Goal: Information Seeking & Learning: Learn about a topic

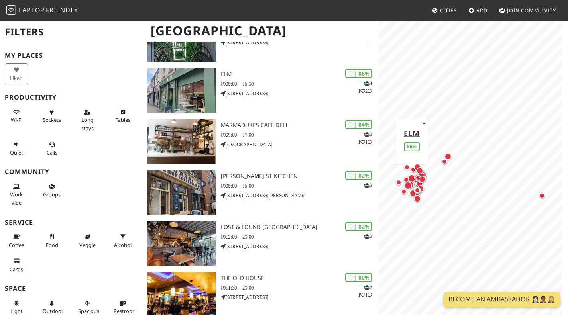
scroll to position [199, 0]
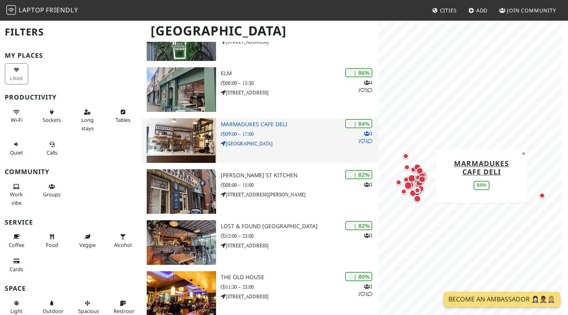
click at [265, 147] on p "[GEOGRAPHIC_DATA]" at bounding box center [300, 144] width 158 height 8
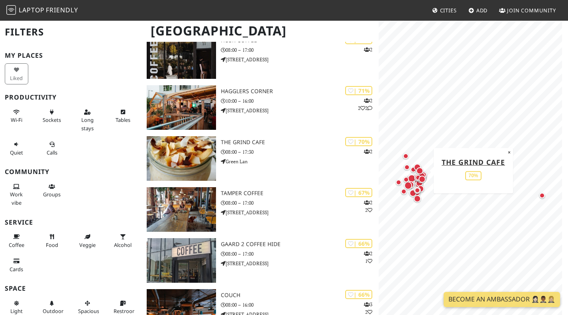
scroll to position [957, 0]
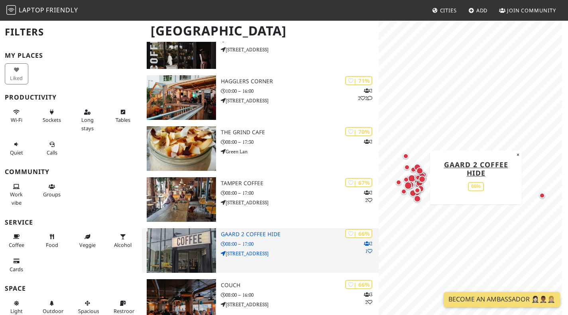
click at [269, 238] on h3 "Gaard 2 Coffee Hide" at bounding box center [300, 234] width 158 height 7
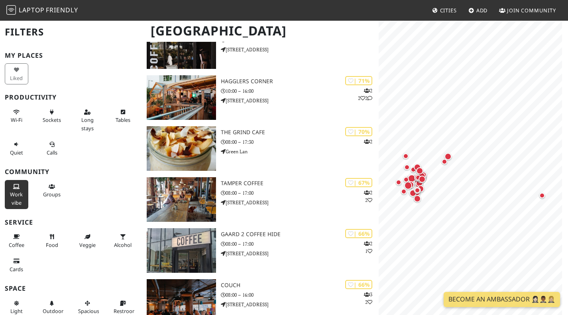
click at [18, 192] on span "Work vibe" at bounding box center [16, 198] width 13 height 15
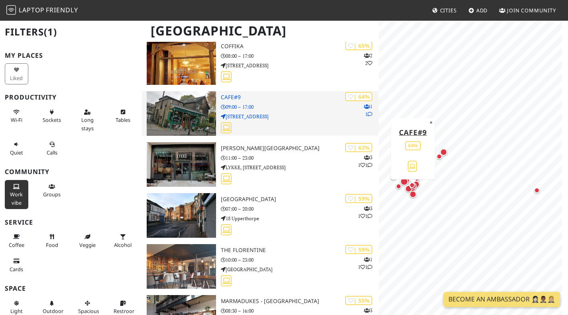
scroll to position [1275, 0]
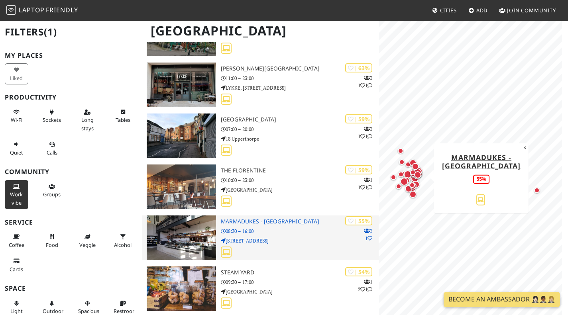
click at [256, 244] on p "42 Cambridge Street" at bounding box center [300, 241] width 158 height 8
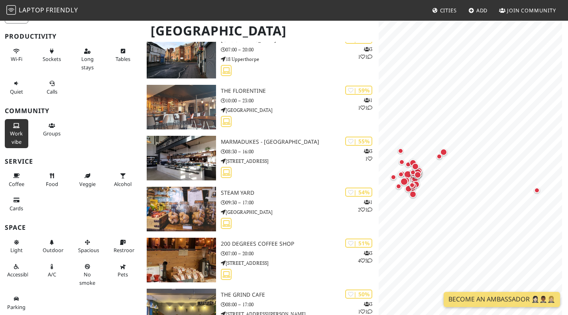
scroll to position [0, 0]
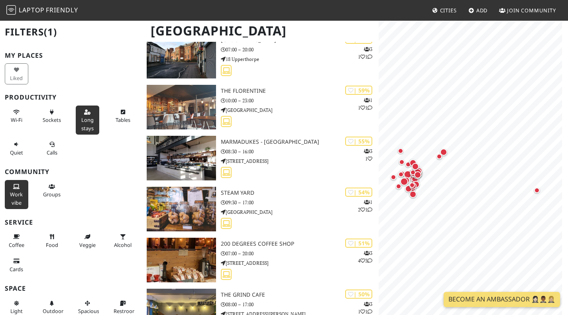
click at [84, 112] on icon at bounding box center [87, 112] width 6 height 5
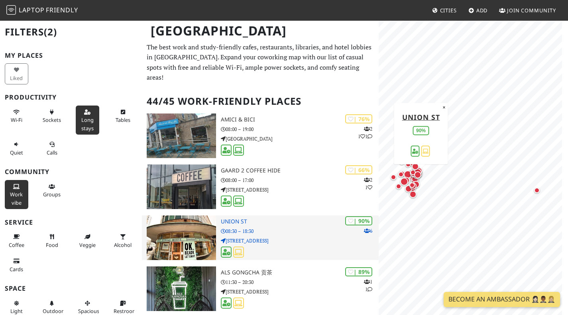
click at [258, 235] on p "08:30 – 18:30" at bounding box center [300, 232] width 158 height 8
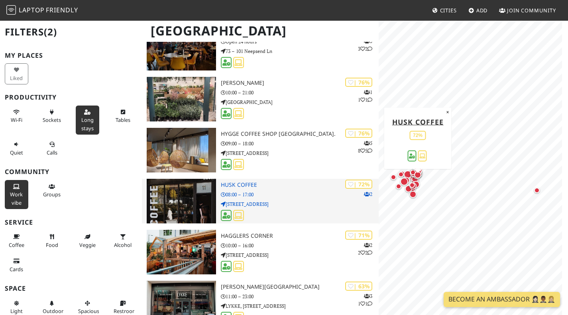
scroll to position [837, 0]
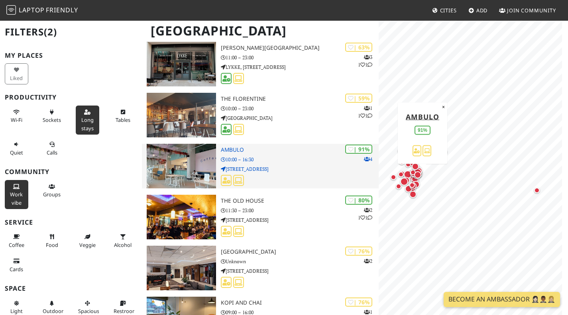
click at [305, 153] on h3 "Ambulo" at bounding box center [300, 150] width 158 height 7
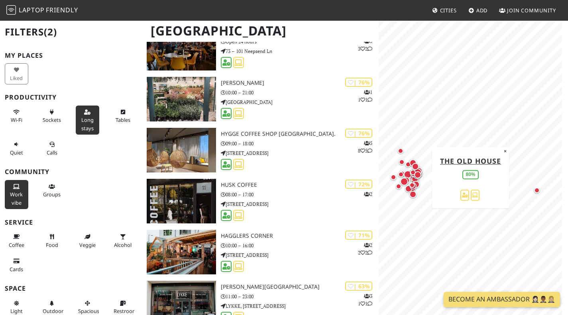
scroll to position [359, 0]
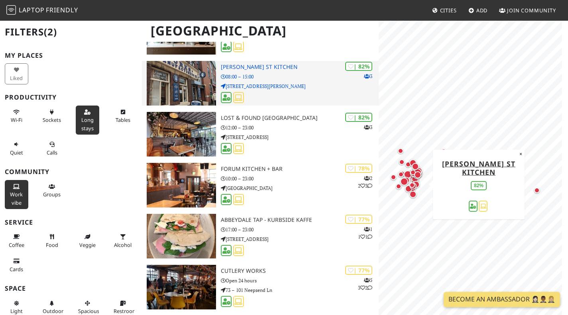
click at [310, 90] on p "68 John Street" at bounding box center [300, 87] width 158 height 8
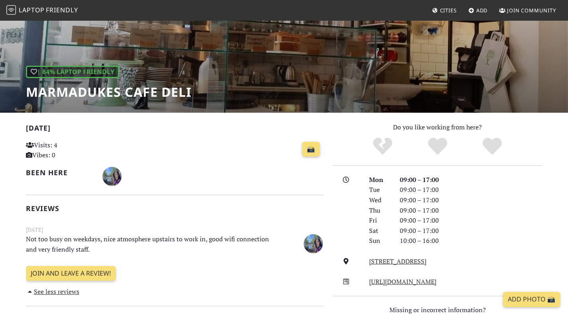
scroll to position [71, 0]
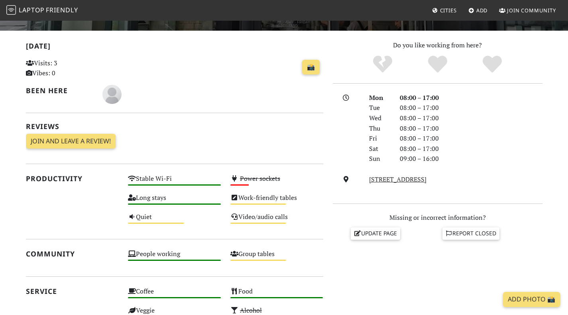
scroll to position [199, 0]
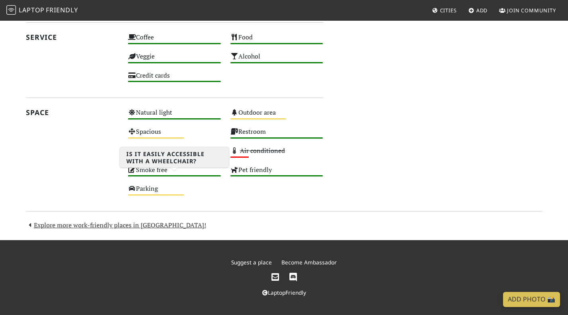
scroll to position [438, 0]
